Goal: Information Seeking & Learning: Learn about a topic

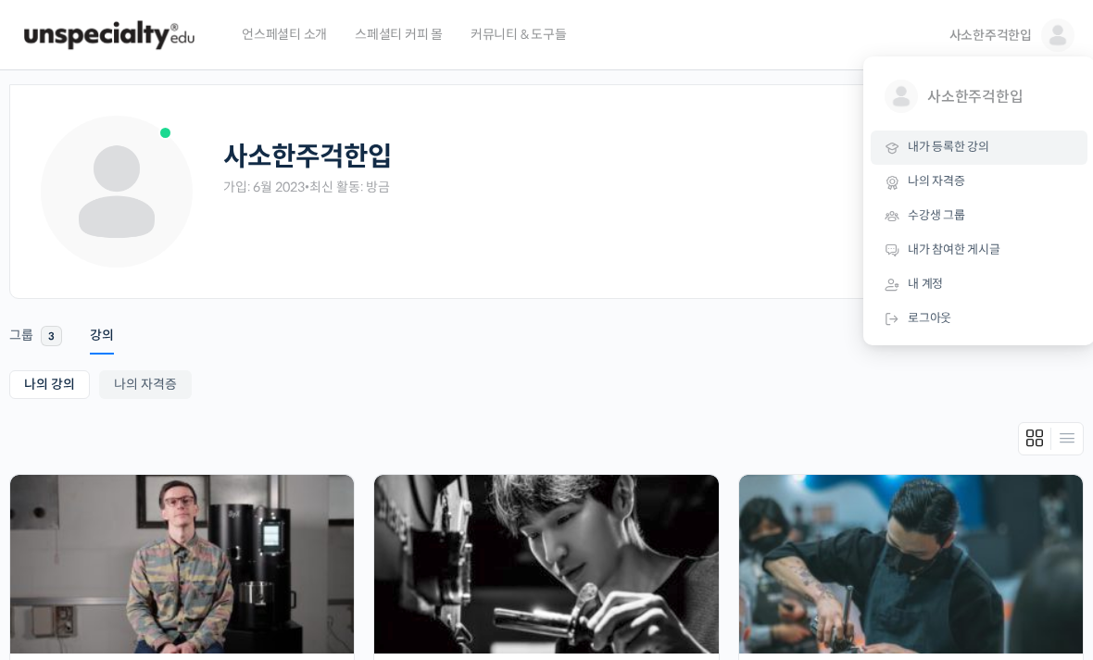
click at [931, 282] on span "내 계정" at bounding box center [925, 284] width 35 height 16
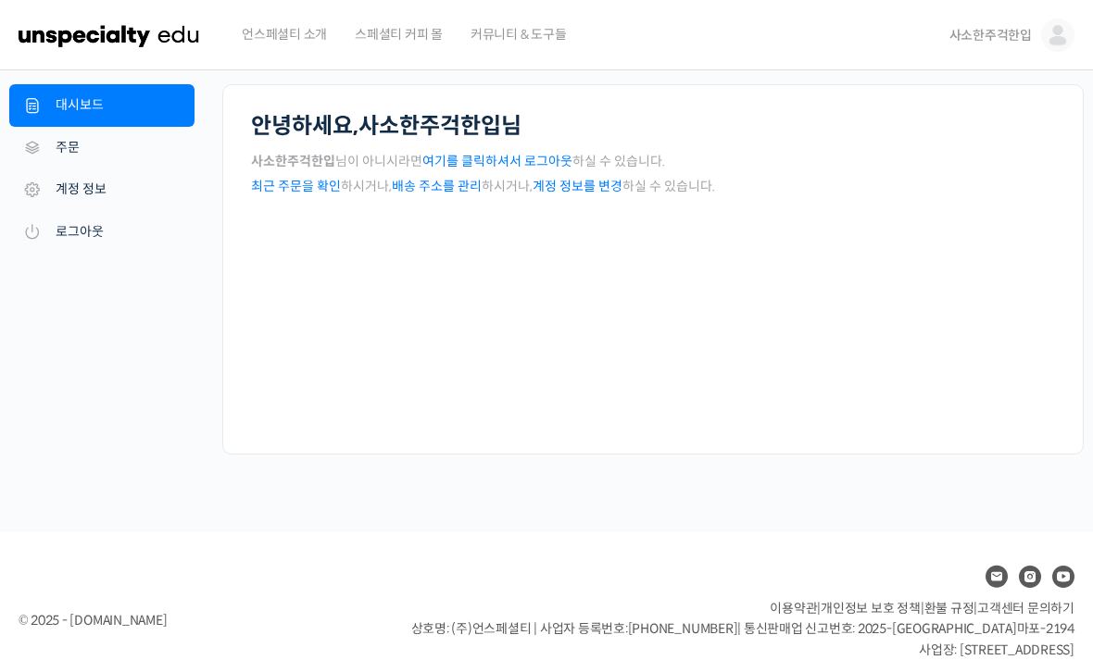
click at [118, 198] on link "계정 정보" at bounding box center [101, 190] width 185 height 43
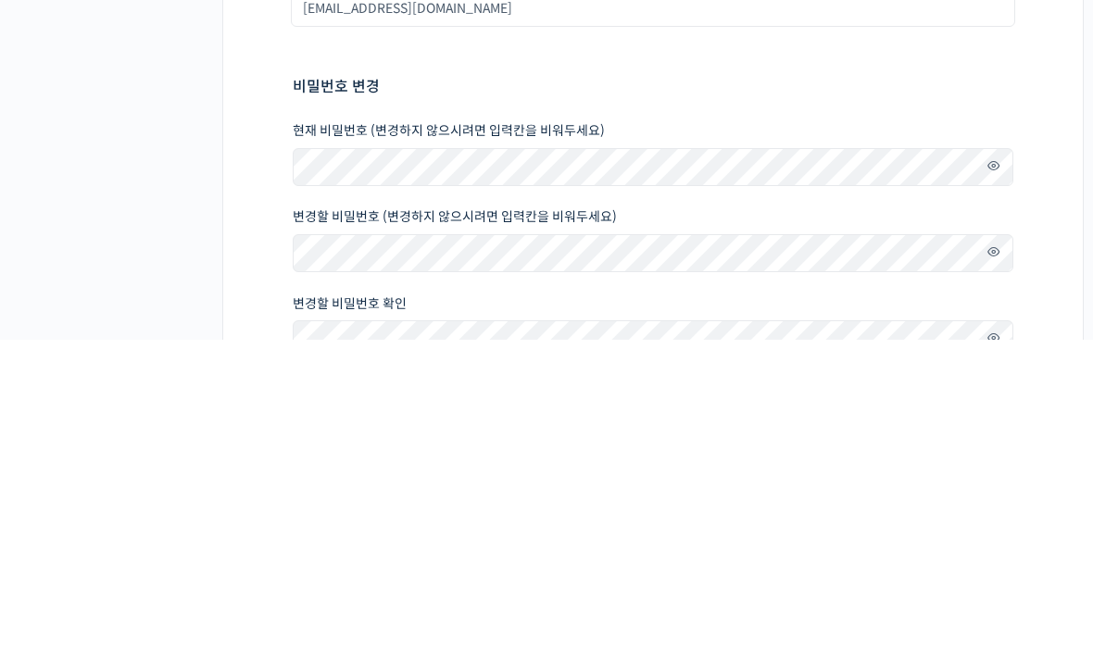
scroll to position [333, 0]
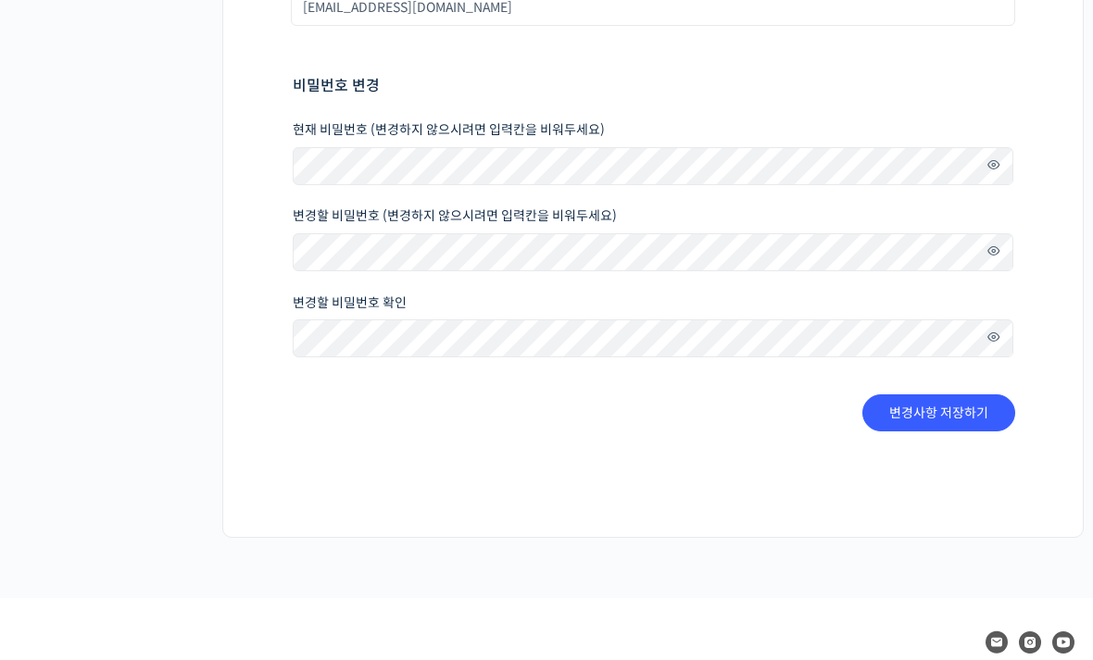
click at [996, 171] on span at bounding box center [988, 165] width 27 height 25
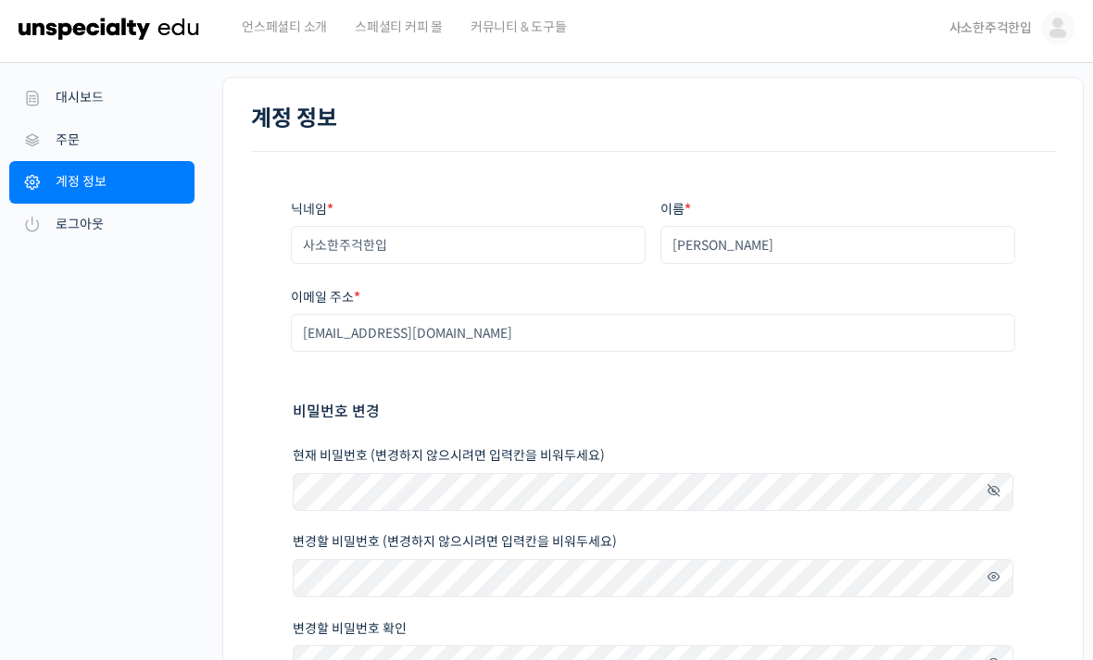
scroll to position [0, 0]
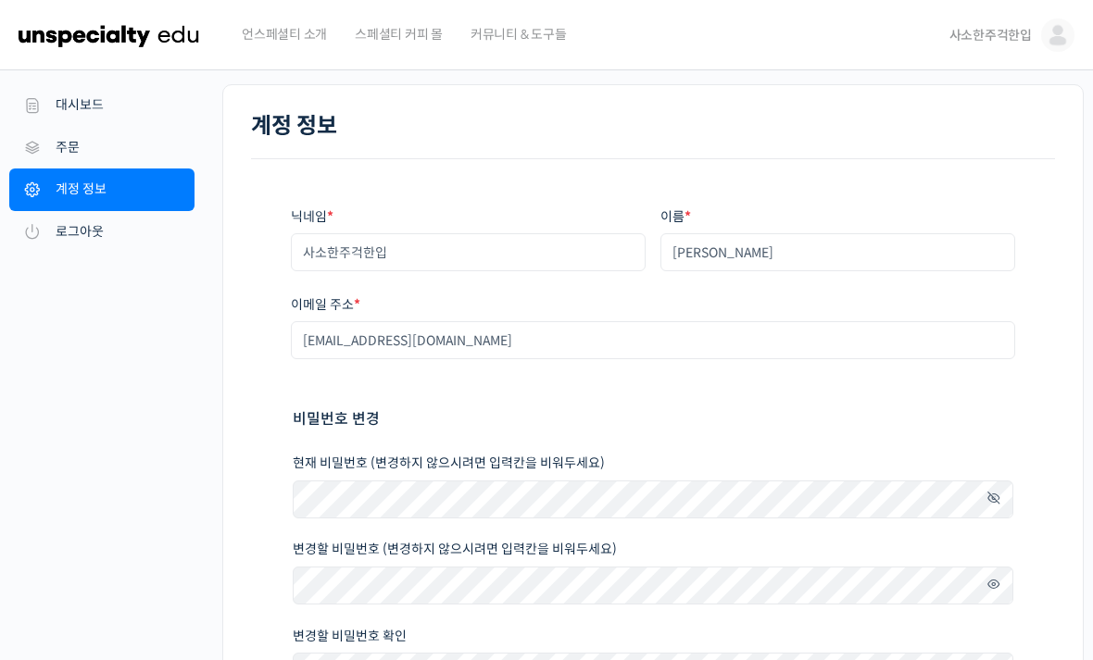
click at [63, 46] on img at bounding box center [110, 35] width 182 height 56
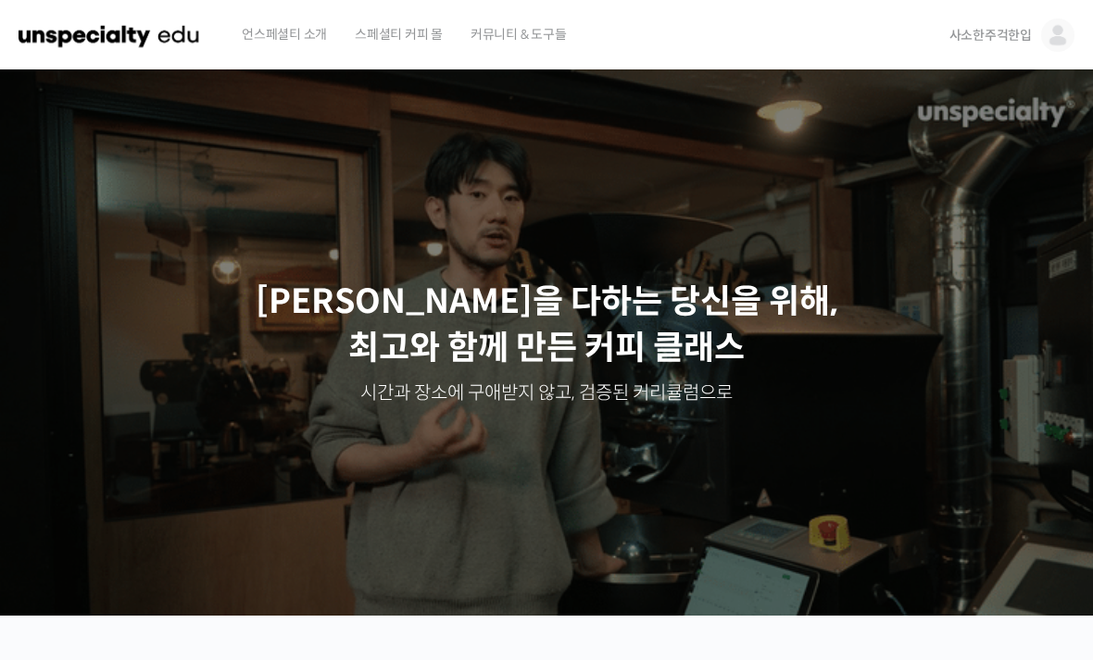
click at [1052, 44] on img at bounding box center [1057, 35] width 33 height 33
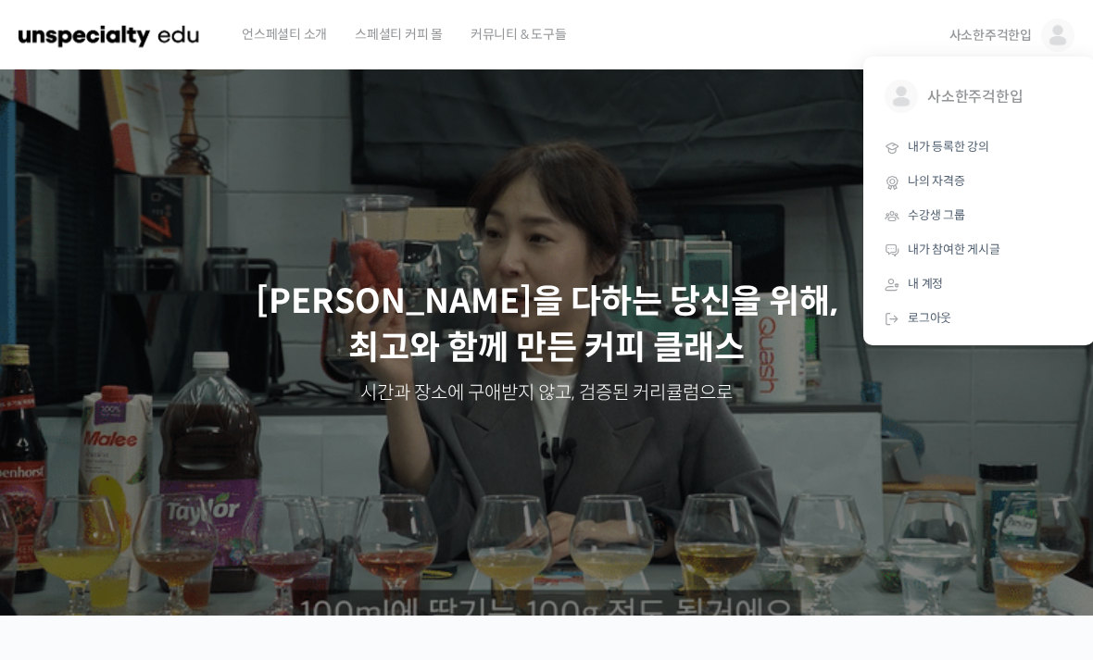
click at [967, 150] on span "내가 등록한 강의" at bounding box center [949, 147] width 82 height 16
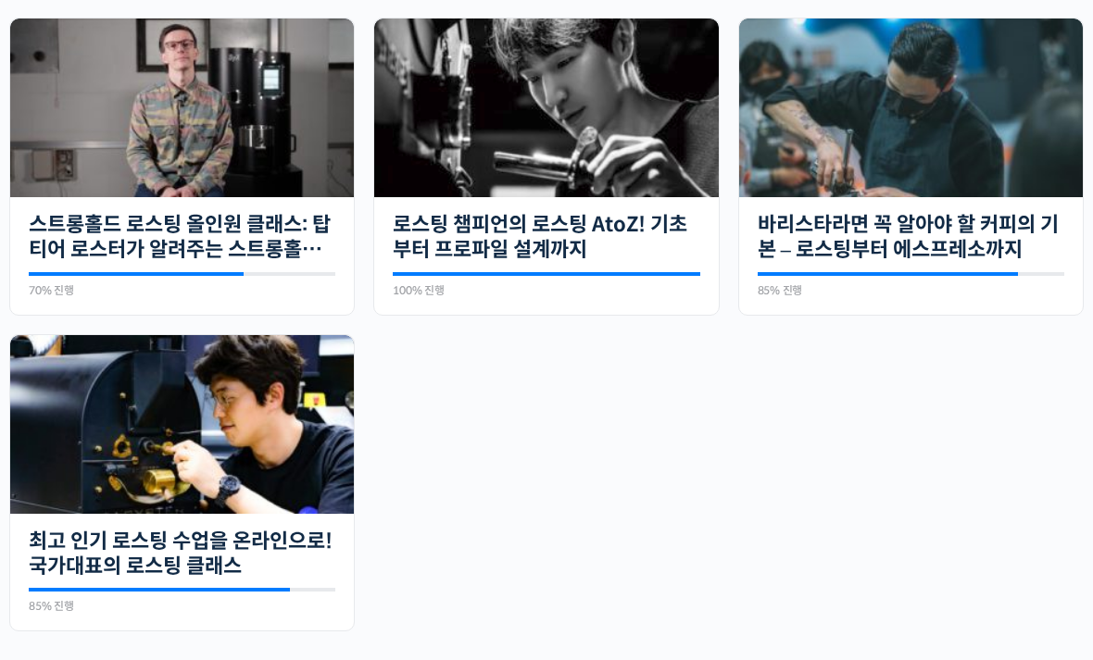
scroll to position [454, 0]
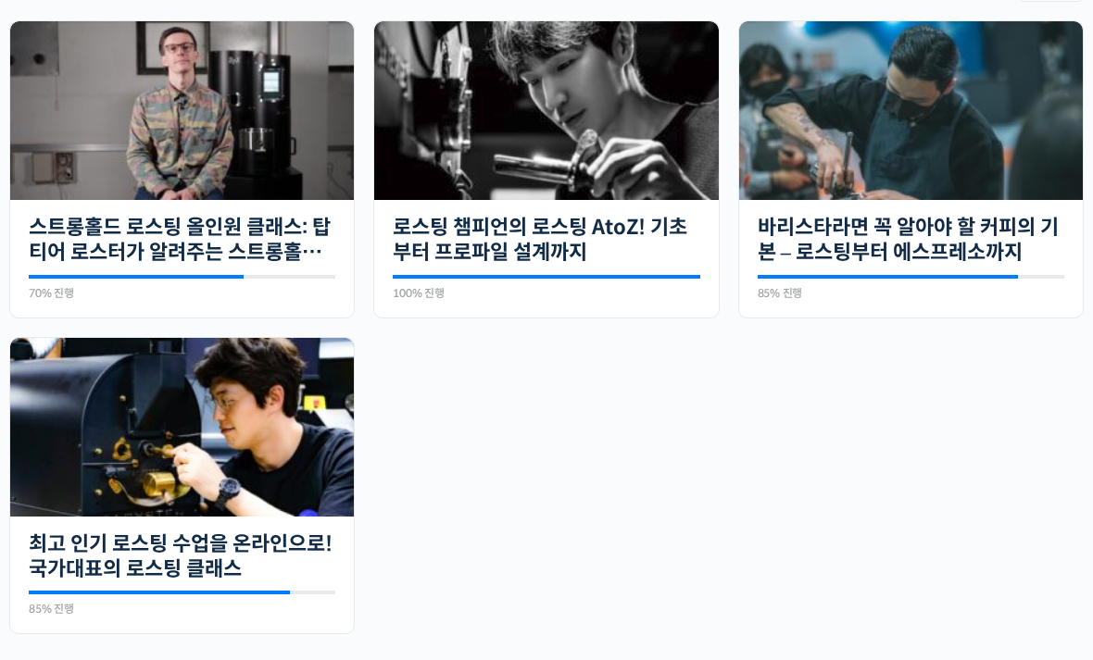
click at [136, 418] on img at bounding box center [182, 427] width 344 height 179
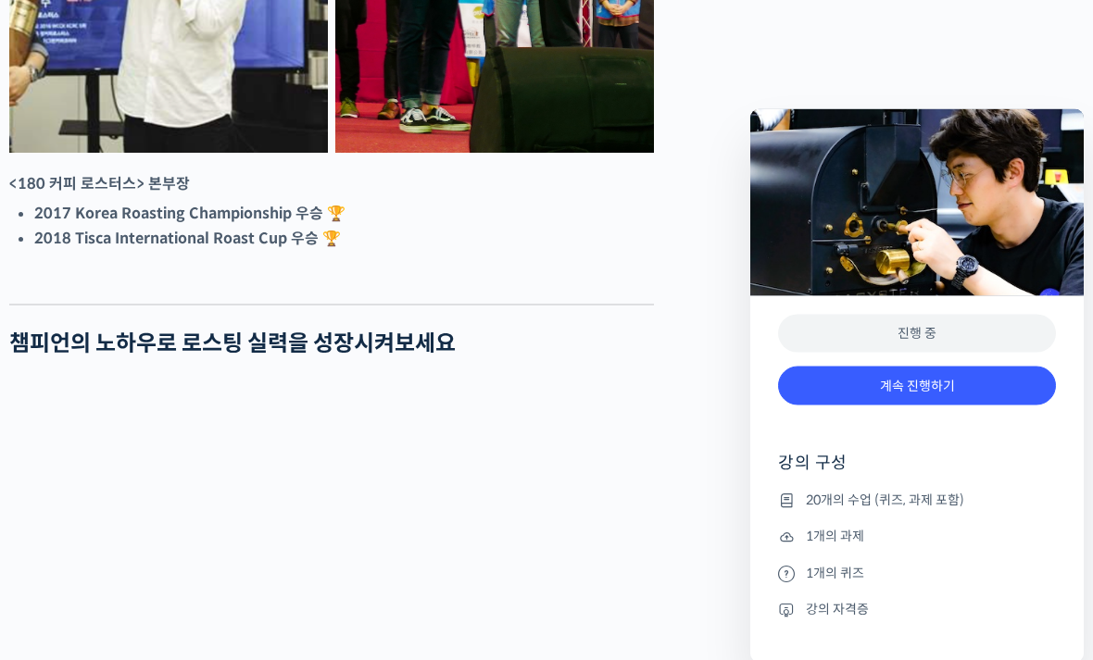
scroll to position [1124, 0]
click at [1000, 391] on link "계속 진행하기" at bounding box center [917, 387] width 278 height 40
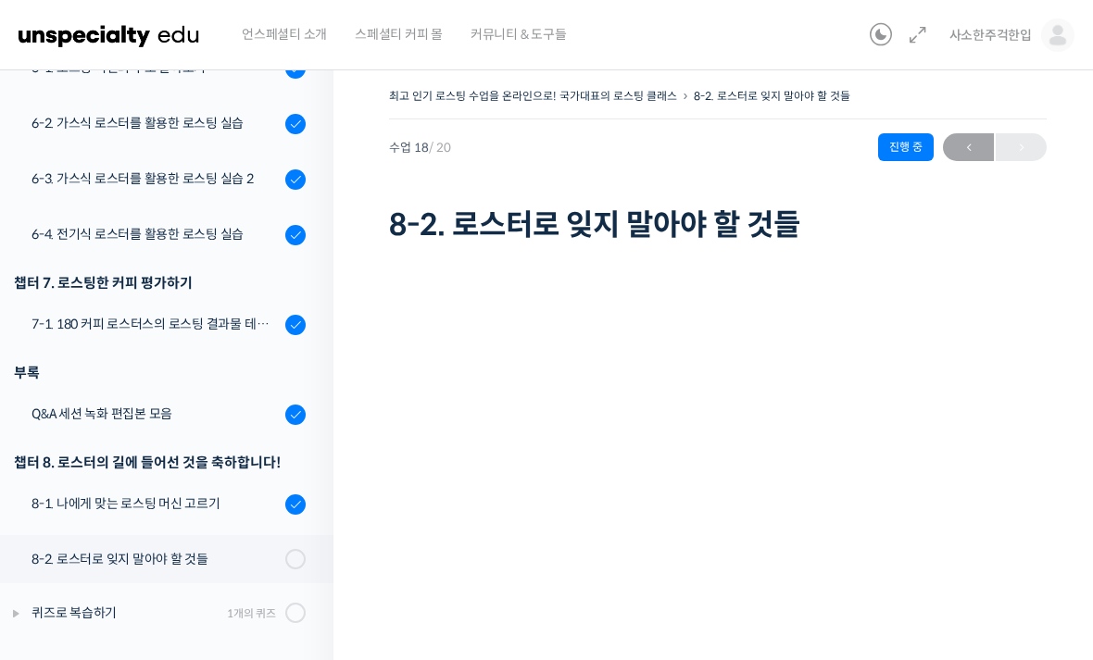
scroll to position [1, 0]
click at [1070, 32] on img at bounding box center [1057, 35] width 33 height 33
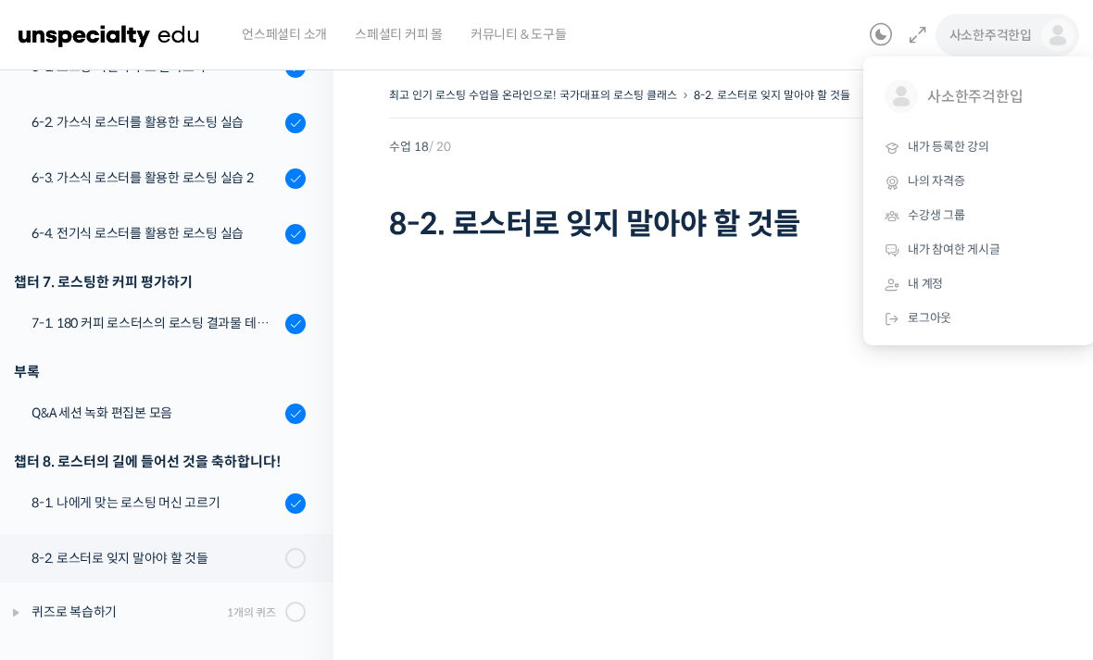
click at [944, 273] on link "내 계정" at bounding box center [979, 285] width 217 height 34
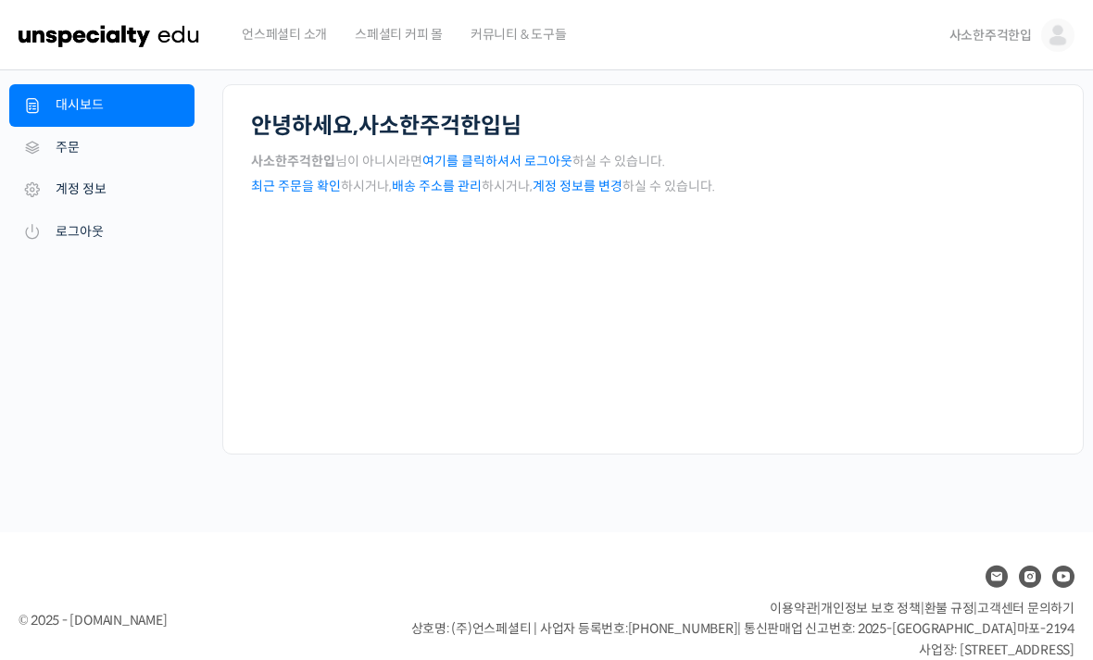
click at [144, 190] on link "계정 정보" at bounding box center [101, 190] width 185 height 43
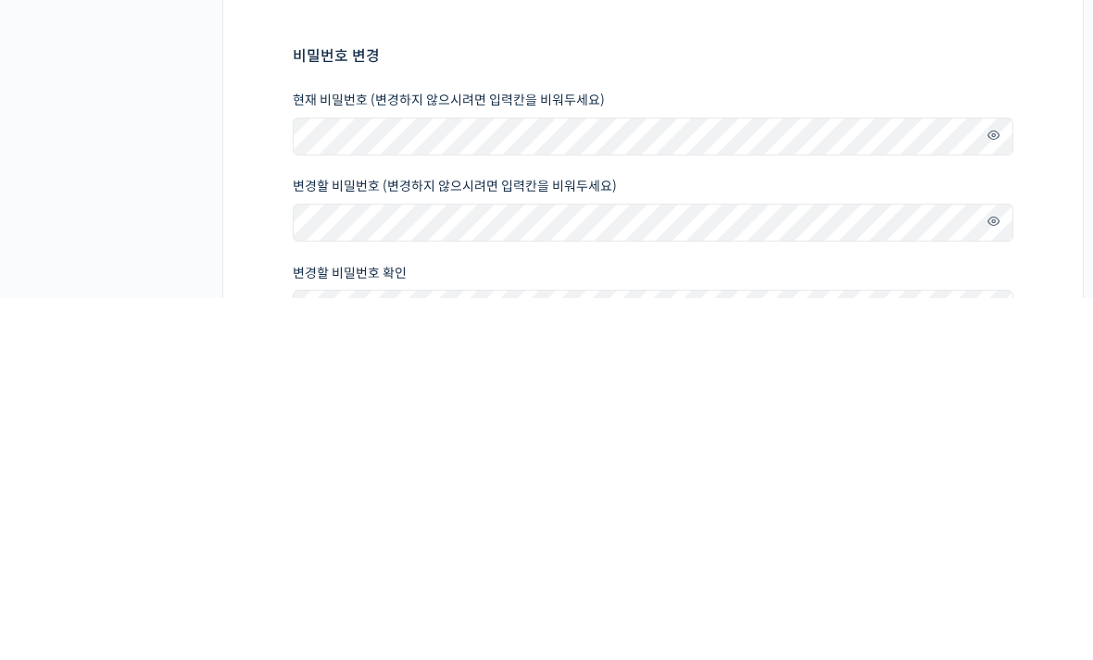
scroll to position [363, 0]
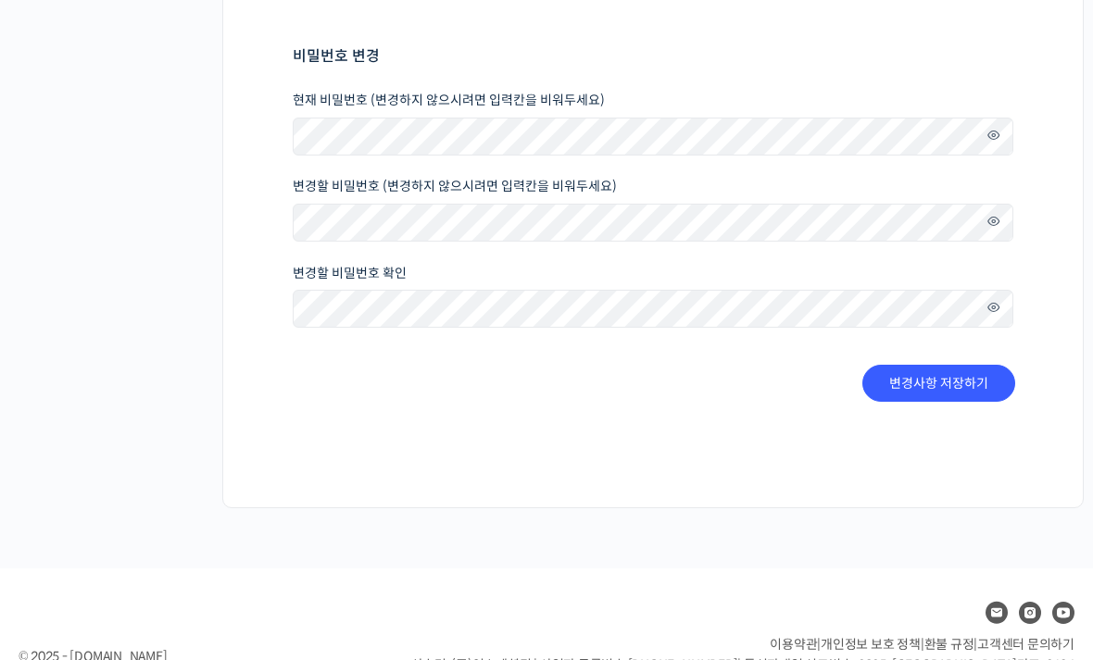
click at [982, 135] on span at bounding box center [988, 135] width 27 height 25
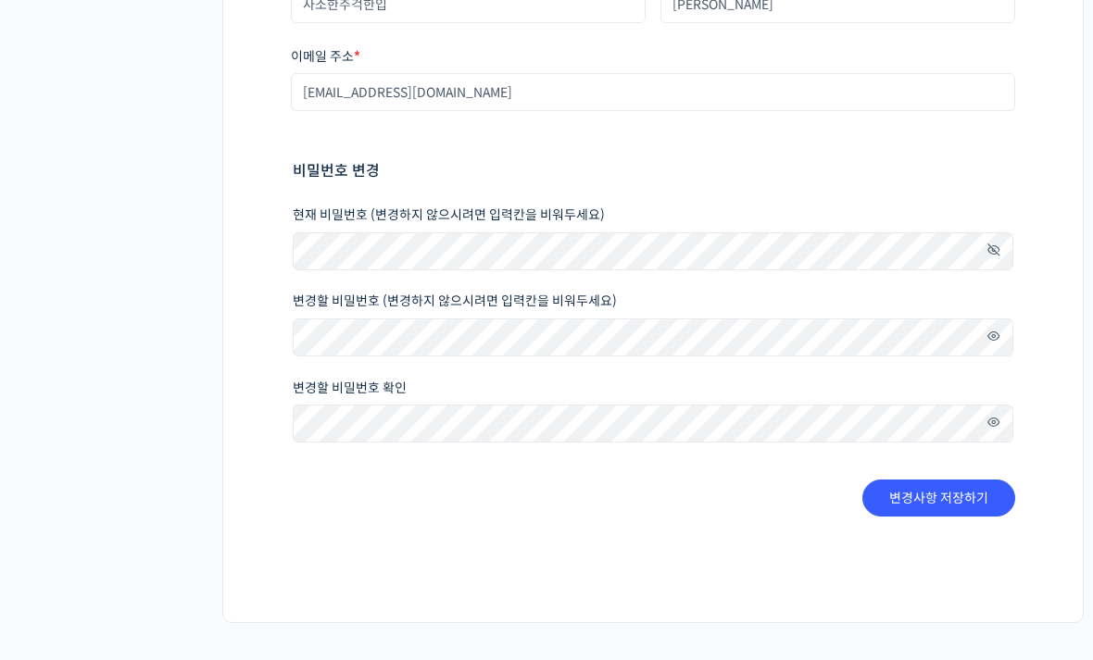
scroll to position [0, 0]
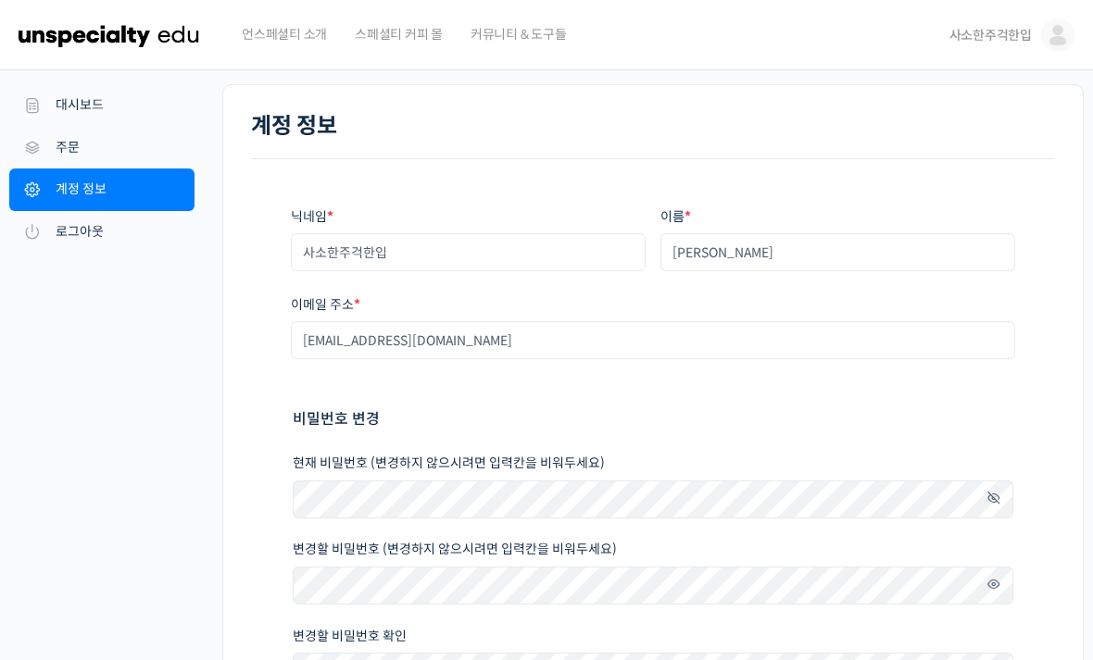
click at [78, 43] on img at bounding box center [110, 35] width 182 height 56
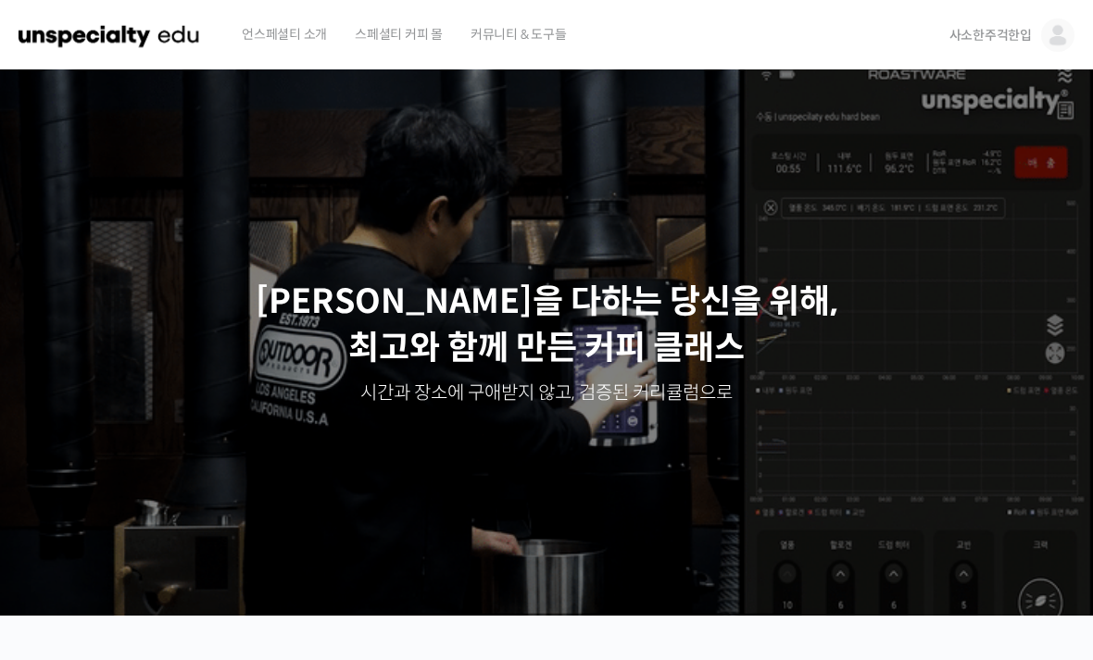
click at [1053, 31] on img at bounding box center [1057, 35] width 33 height 33
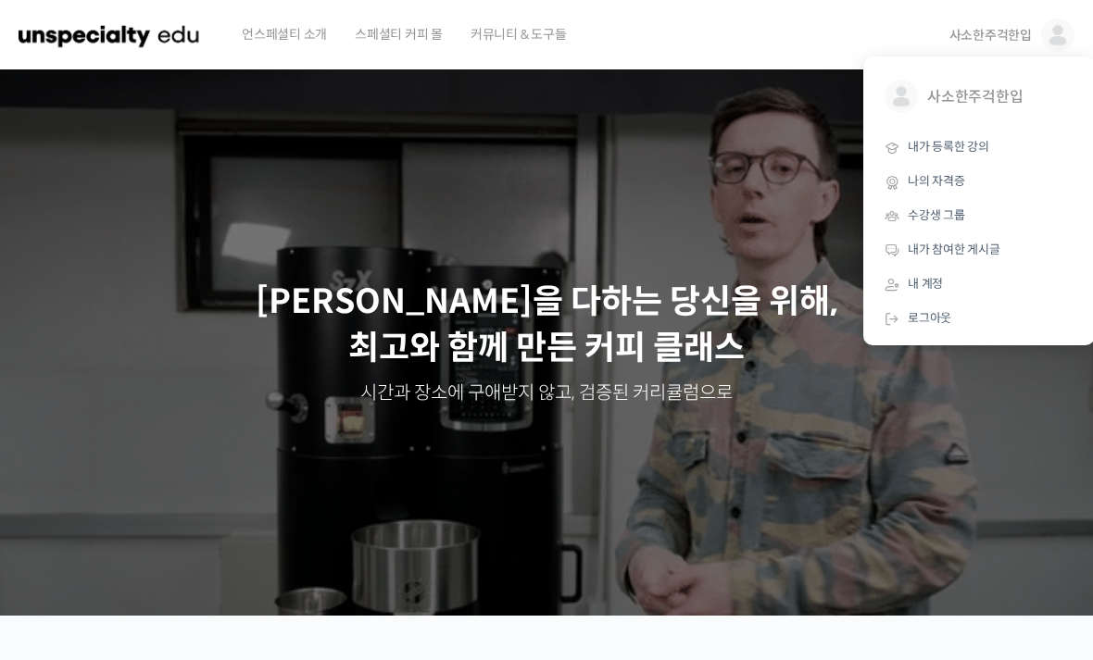
click at [976, 150] on span "내가 등록한 강의" at bounding box center [949, 147] width 82 height 16
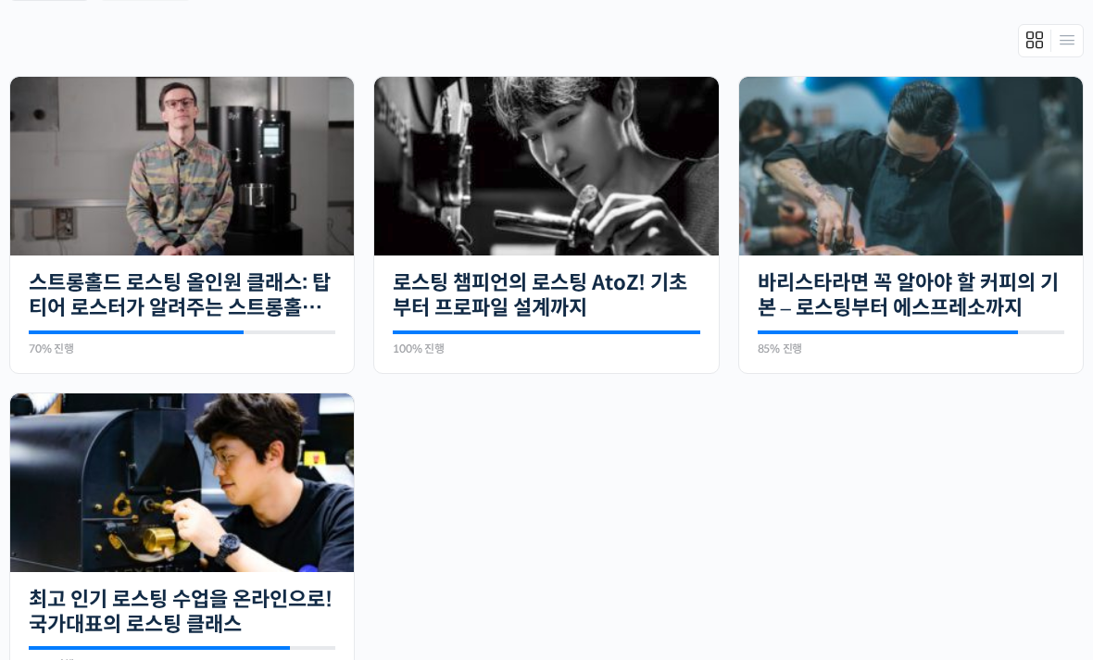
scroll to position [407, 0]
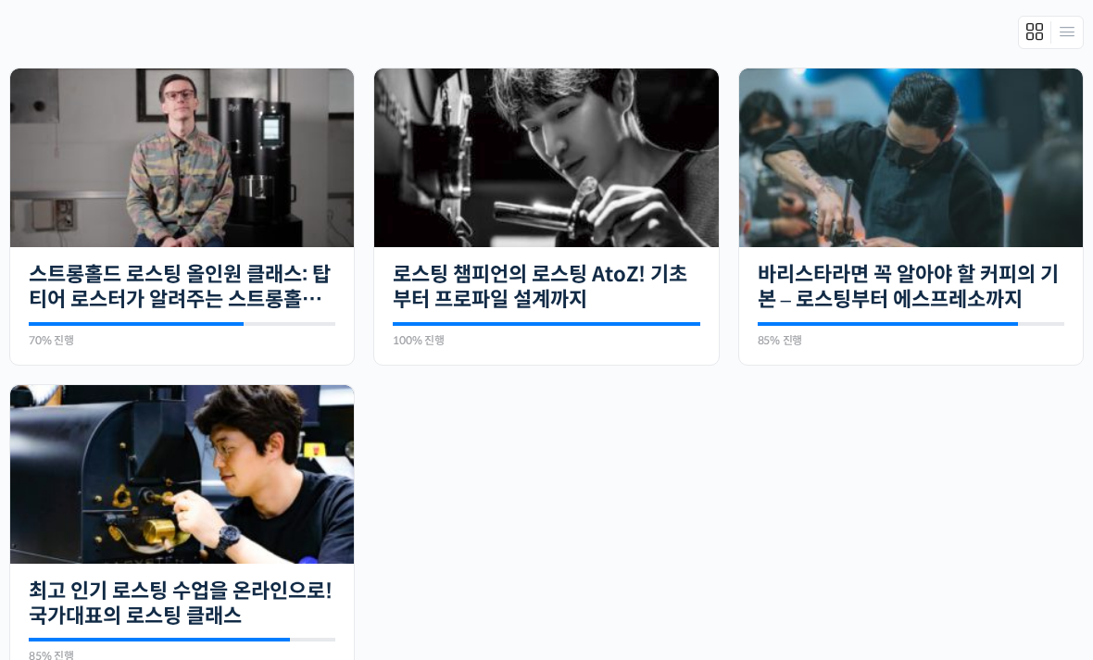
click at [203, 507] on img at bounding box center [182, 474] width 344 height 179
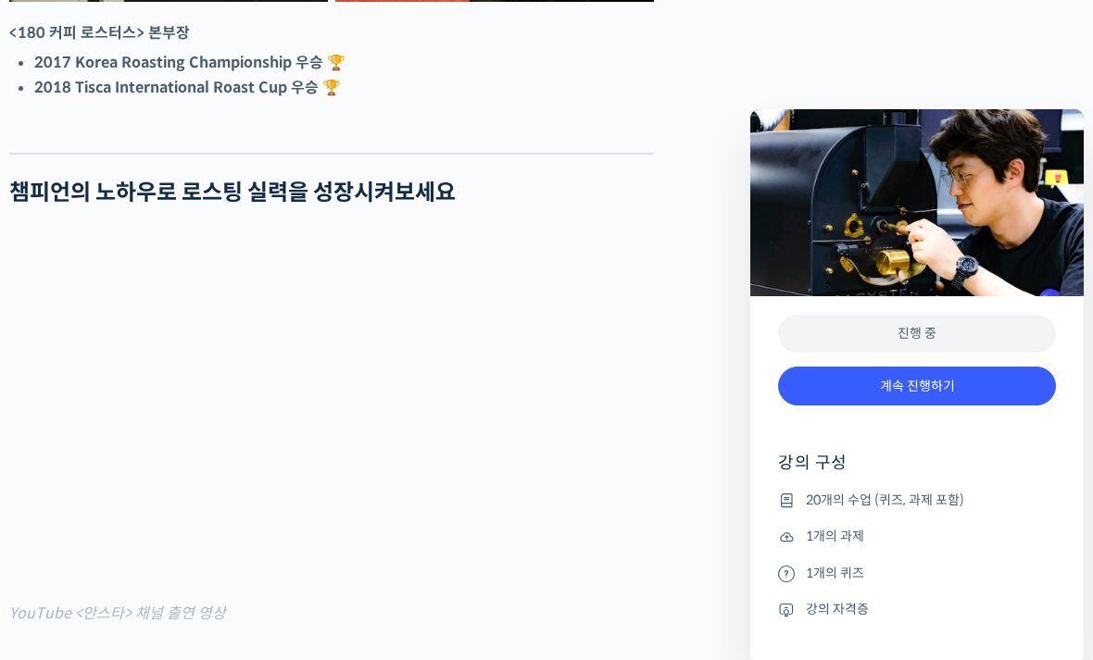
scroll to position [1320, 0]
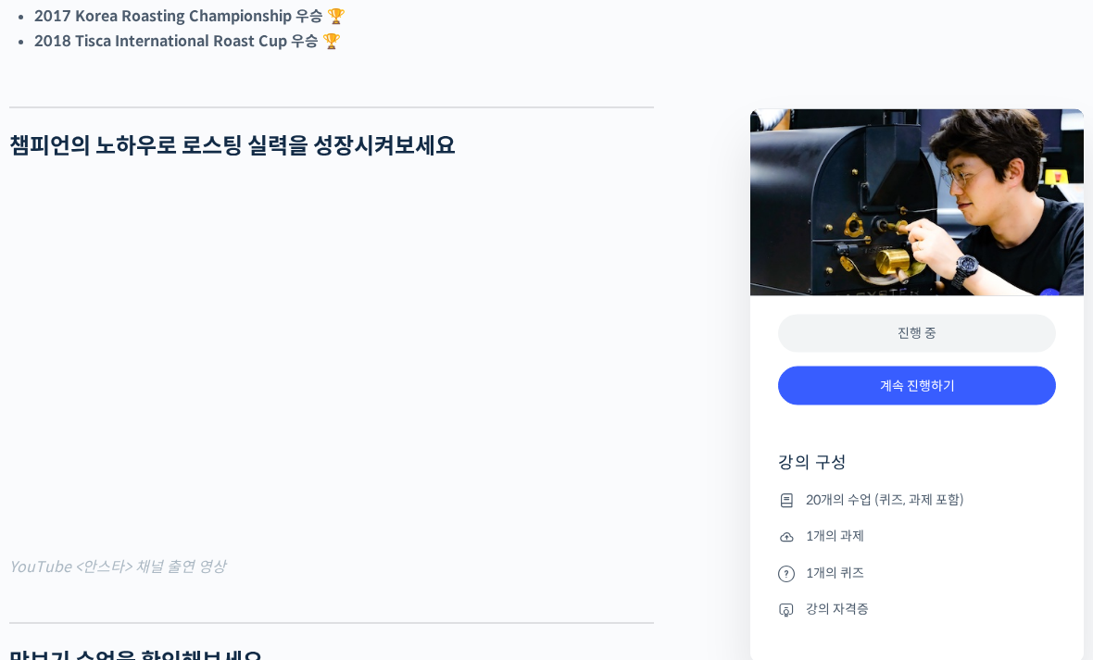
click at [999, 398] on link "계속 진행하기" at bounding box center [917, 387] width 278 height 40
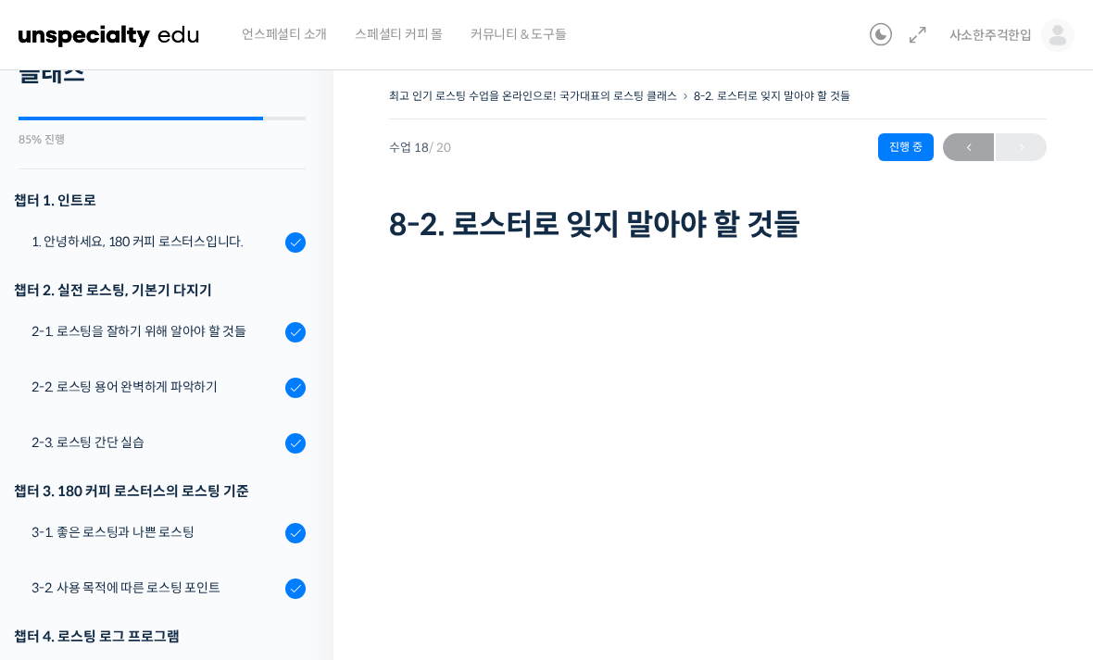
scroll to position [120, 0]
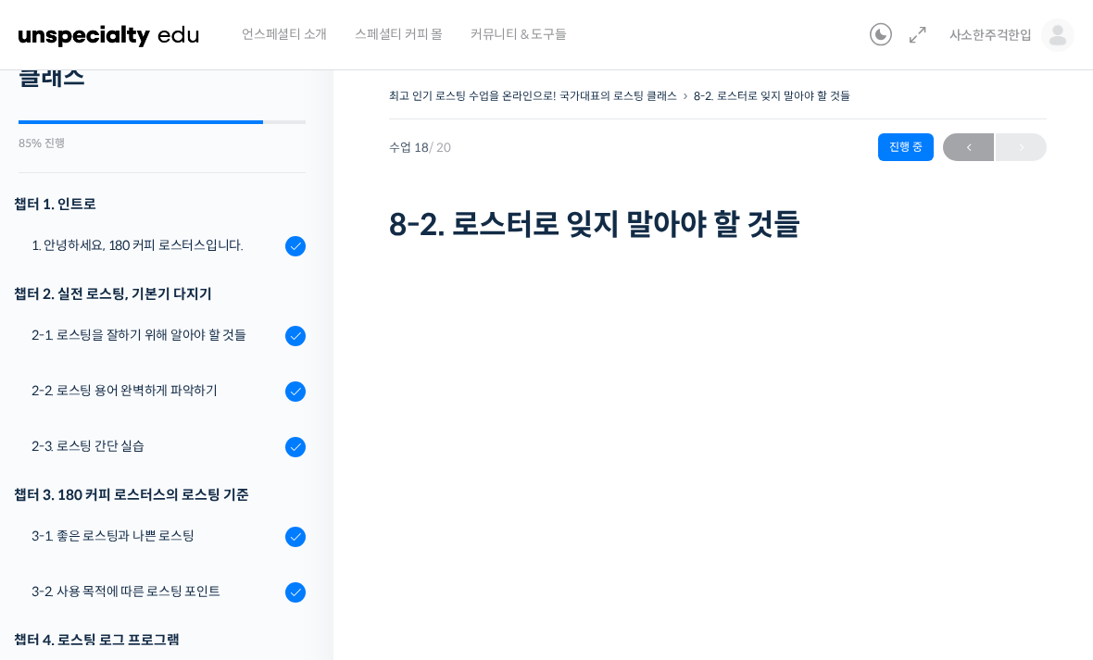
click at [107, 397] on div "2-2. 로스팅 용어 완벽하게 파악하기" at bounding box center [155, 391] width 248 height 20
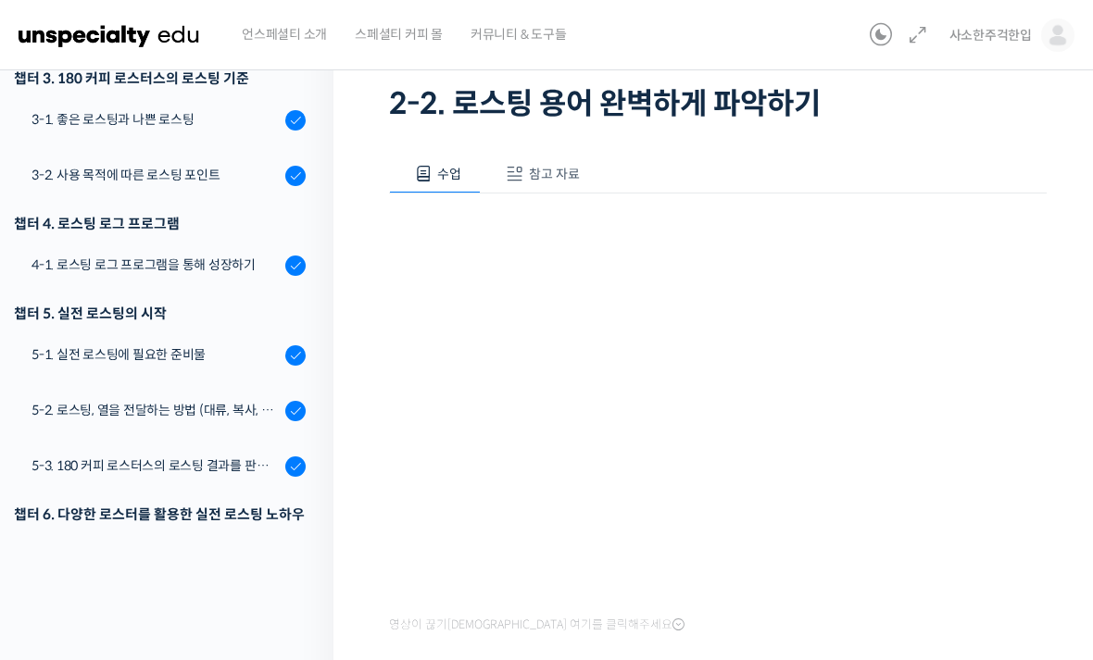
scroll to position [120, 0]
